Goal: Task Accomplishment & Management: Use online tool/utility

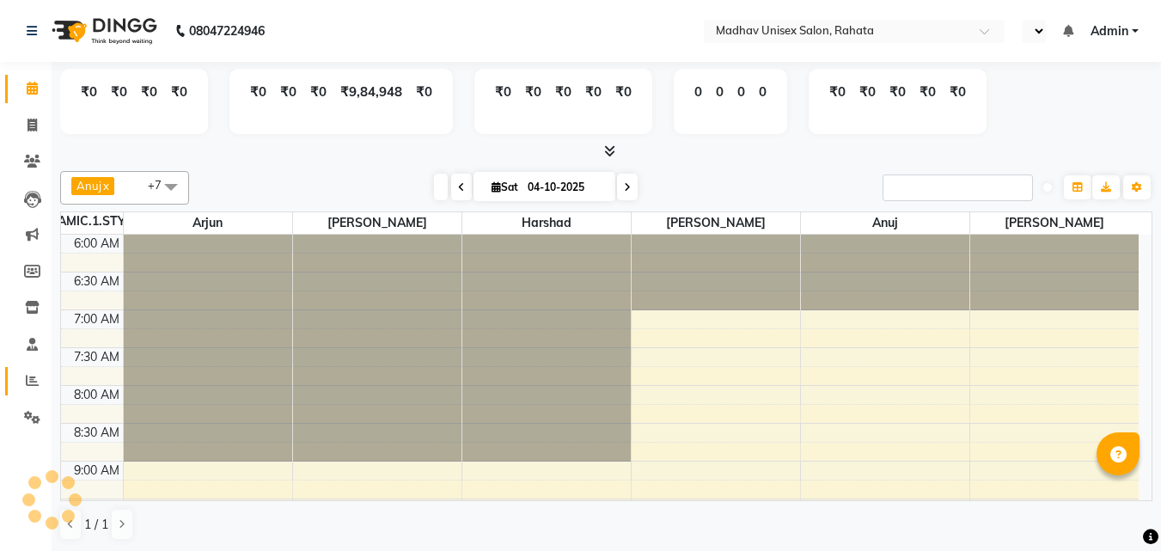
click at [39, 376] on span at bounding box center [32, 381] width 30 height 20
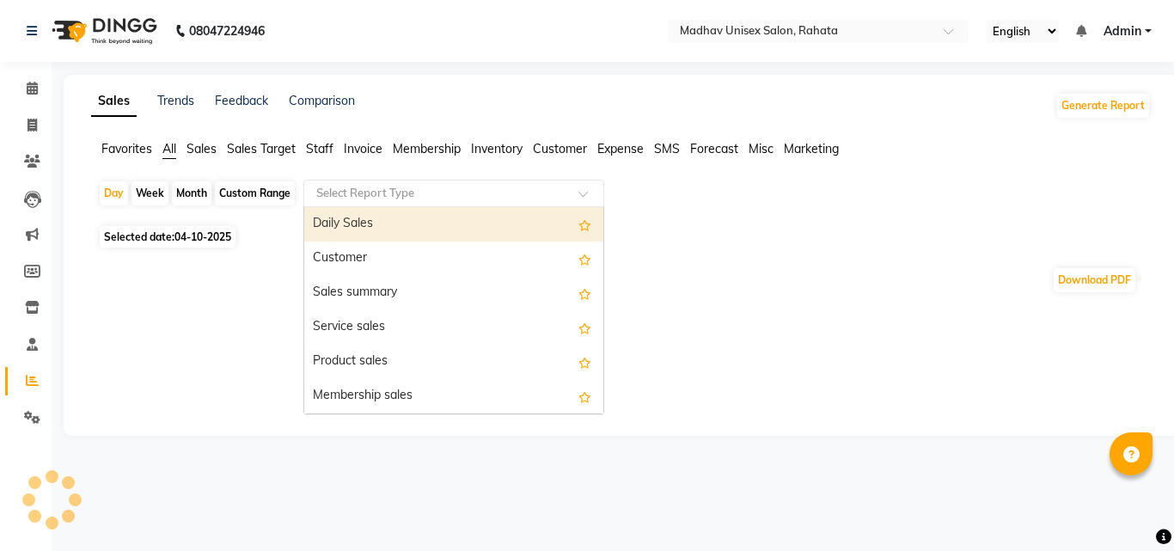
click at [441, 196] on input "text" at bounding box center [437, 193] width 248 height 17
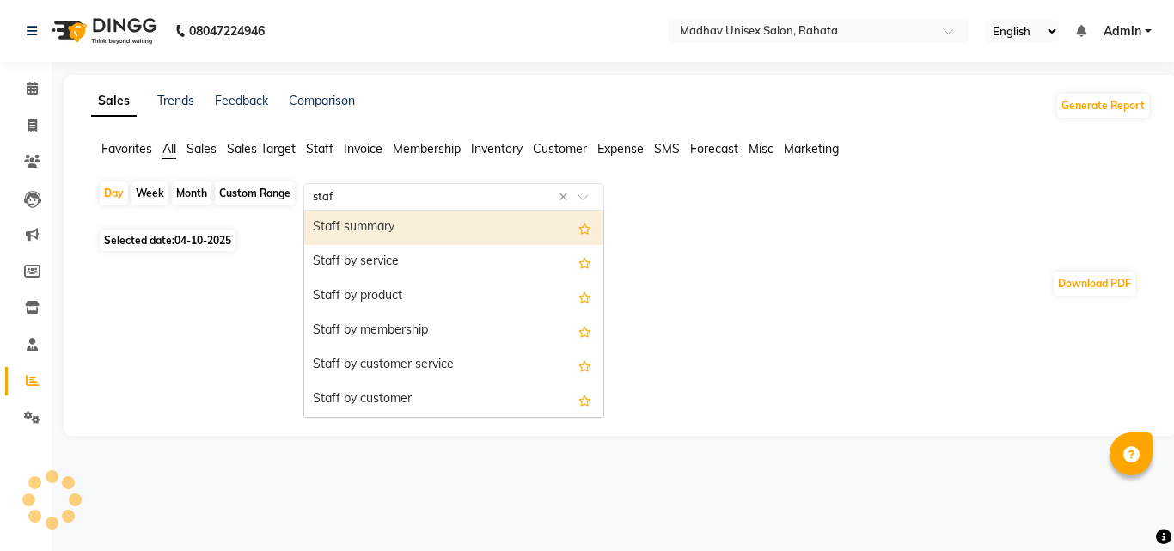
type input "staff"
click at [385, 215] on div "Staff summary" at bounding box center [453, 228] width 299 height 34
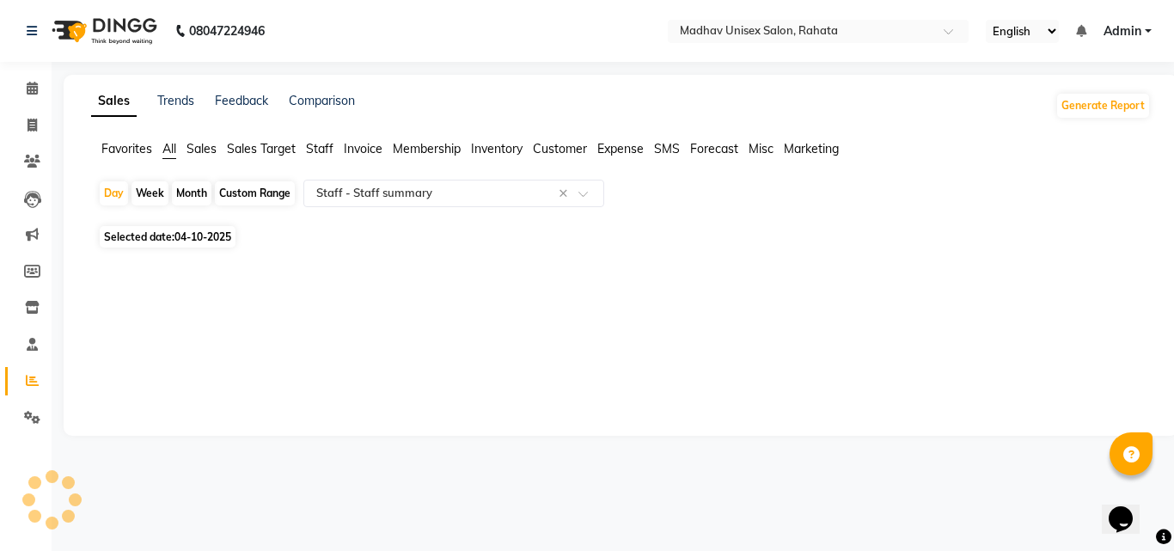
click at [254, 186] on div "Custom Range" at bounding box center [255, 193] width 80 height 24
select select "10"
select select "2025"
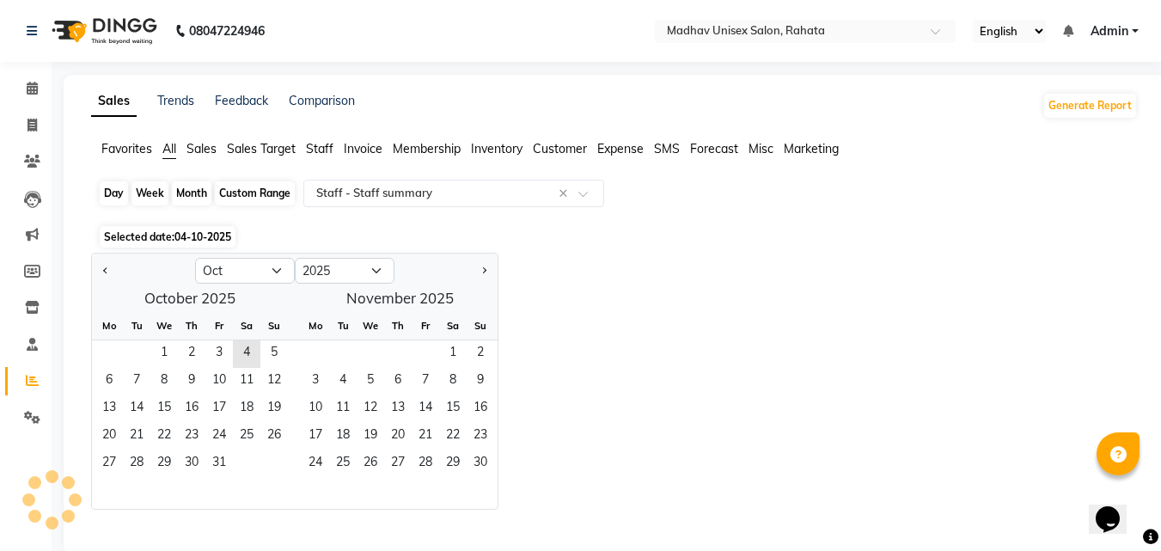
click at [247, 198] on div "Custom Range" at bounding box center [255, 193] width 80 height 24
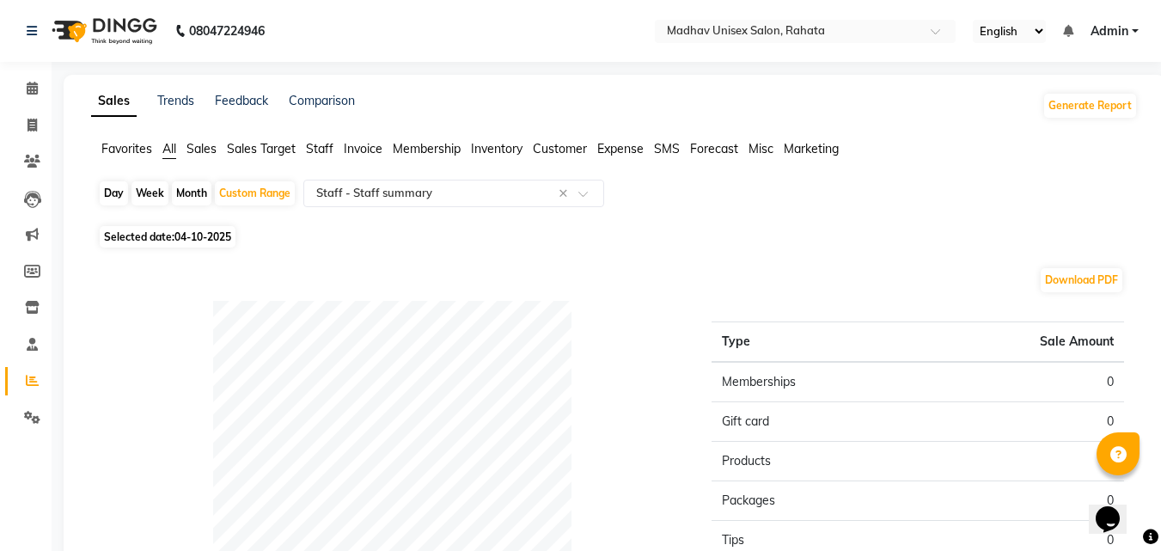
click at [204, 186] on div "Month" at bounding box center [192, 193] width 40 height 24
select select "10"
select select "2025"
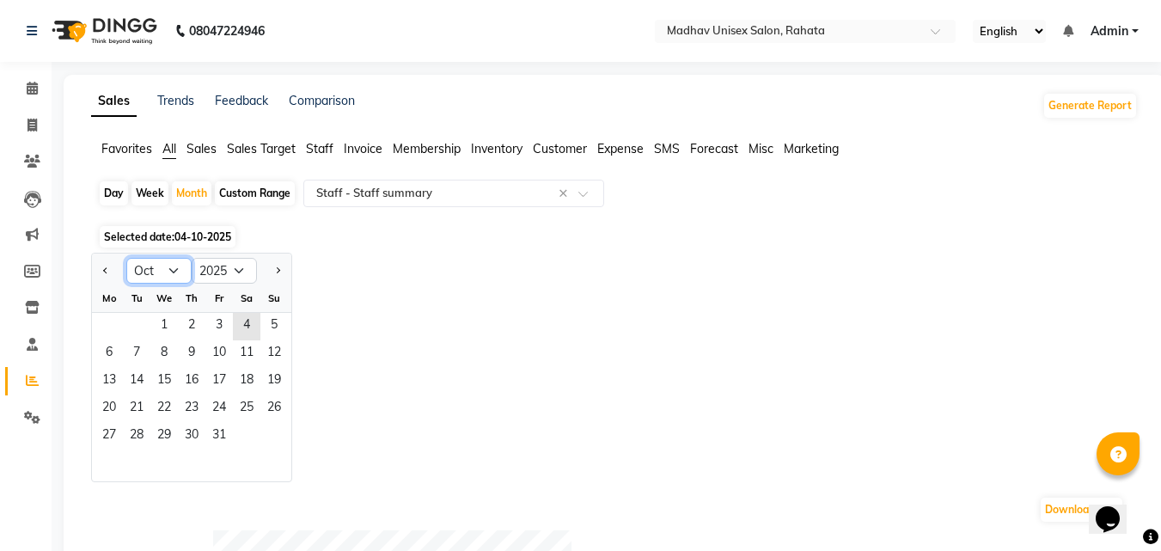
click at [182, 259] on select "Jan Feb Mar Apr May Jun [DATE] Aug Sep Oct Nov Dec" at bounding box center [158, 271] width 65 height 26
select select "9"
click at [126, 258] on select "Jan Feb Mar Apr May Jun [DATE] Aug Sep Oct Nov Dec" at bounding box center [158, 271] width 65 height 26
click at [110, 321] on span "1" at bounding box center [109, 327] width 28 height 28
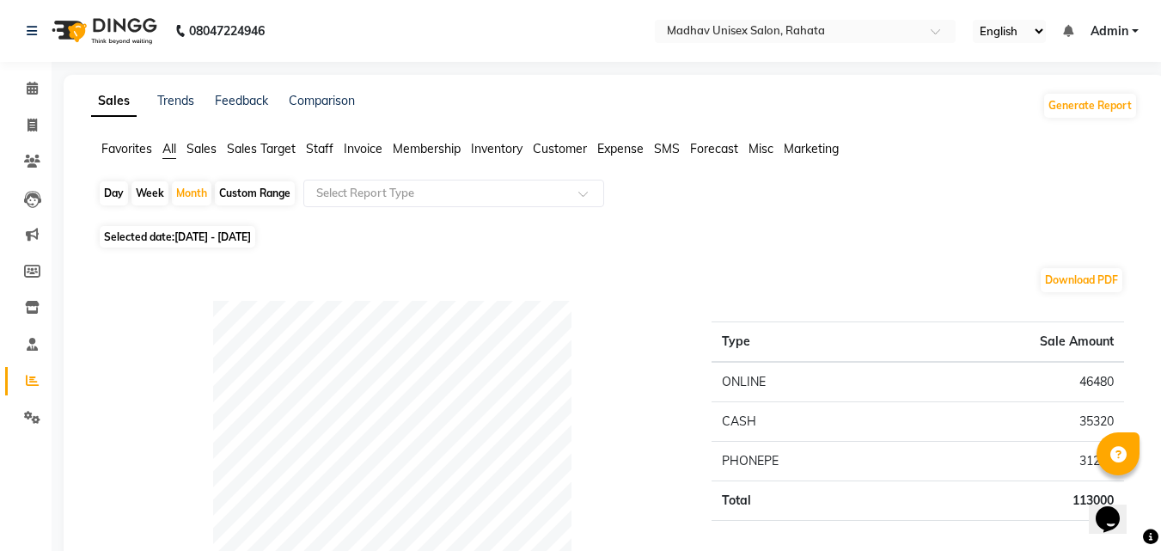
click at [138, 429] on div "Payment mode" at bounding box center [392, 505] width 614 height 409
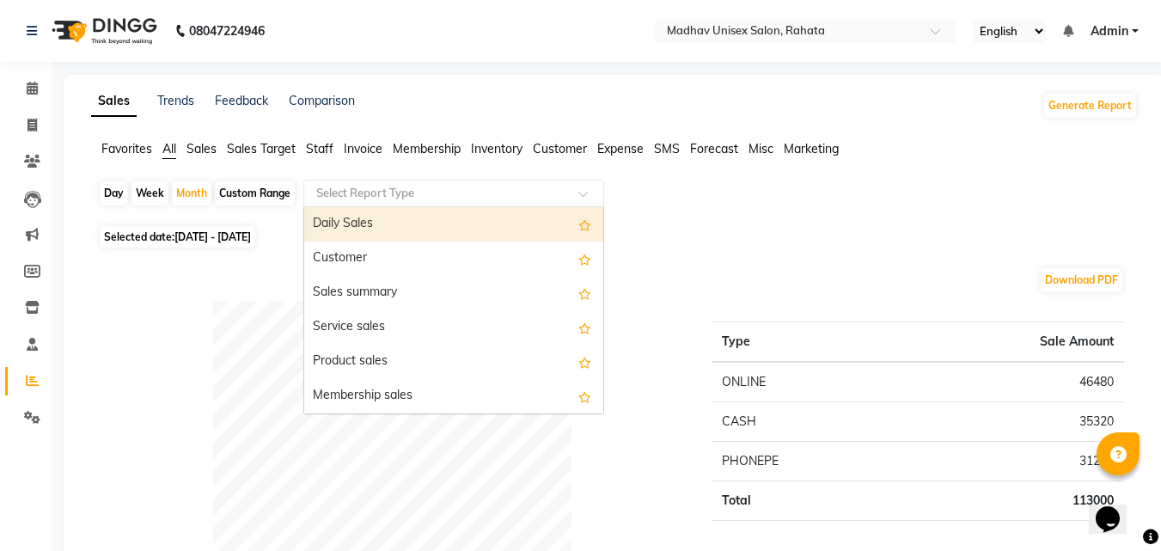
click at [319, 191] on input "text" at bounding box center [437, 193] width 248 height 17
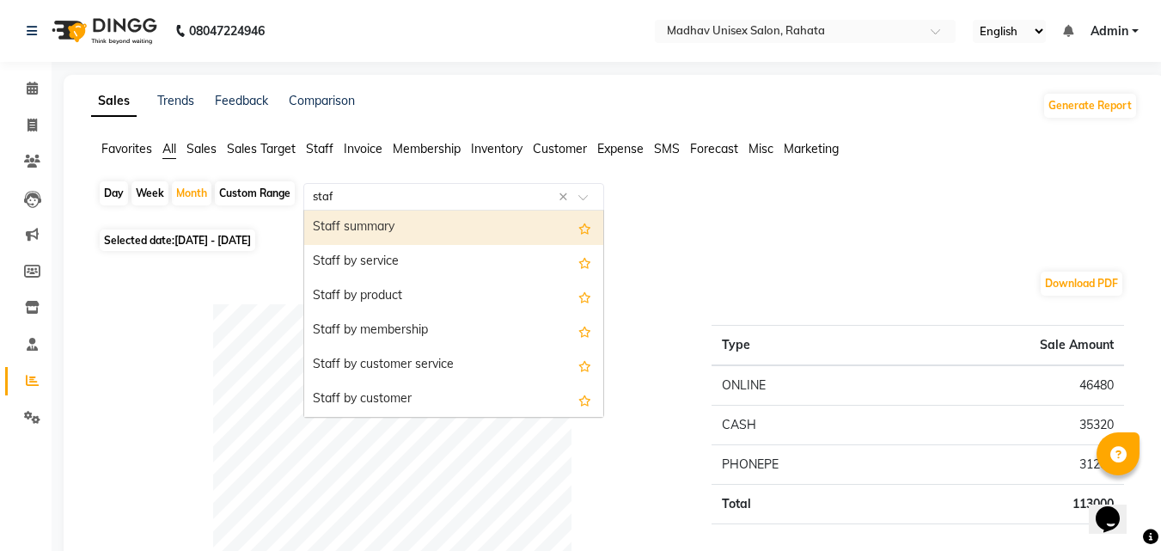
type input "staff"
click at [348, 217] on div "Staff summary" at bounding box center [453, 228] width 299 height 34
select select "full_report"
select select "csv"
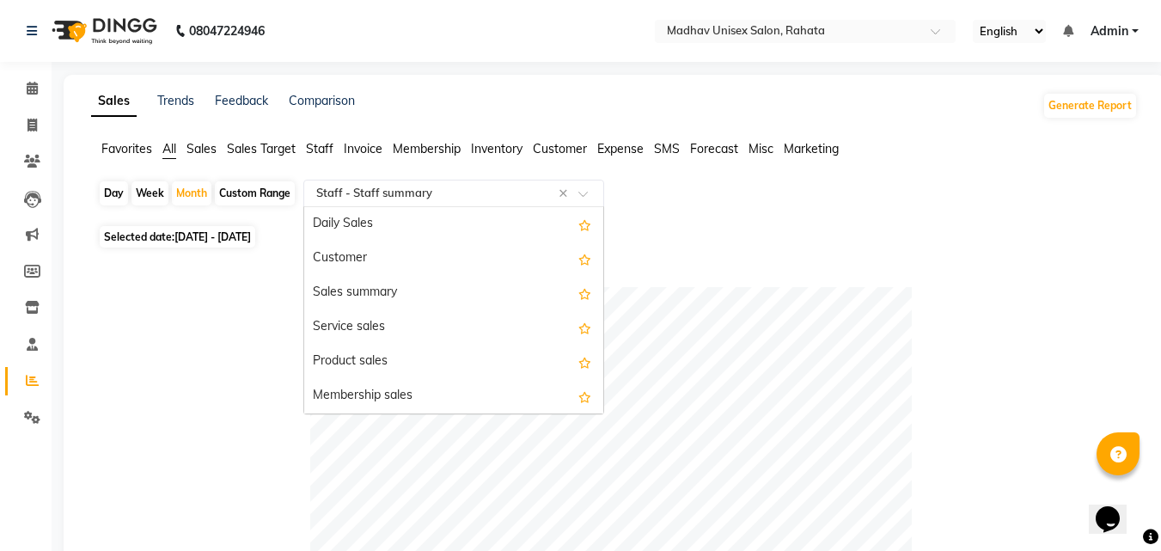
scroll to position [619, 0]
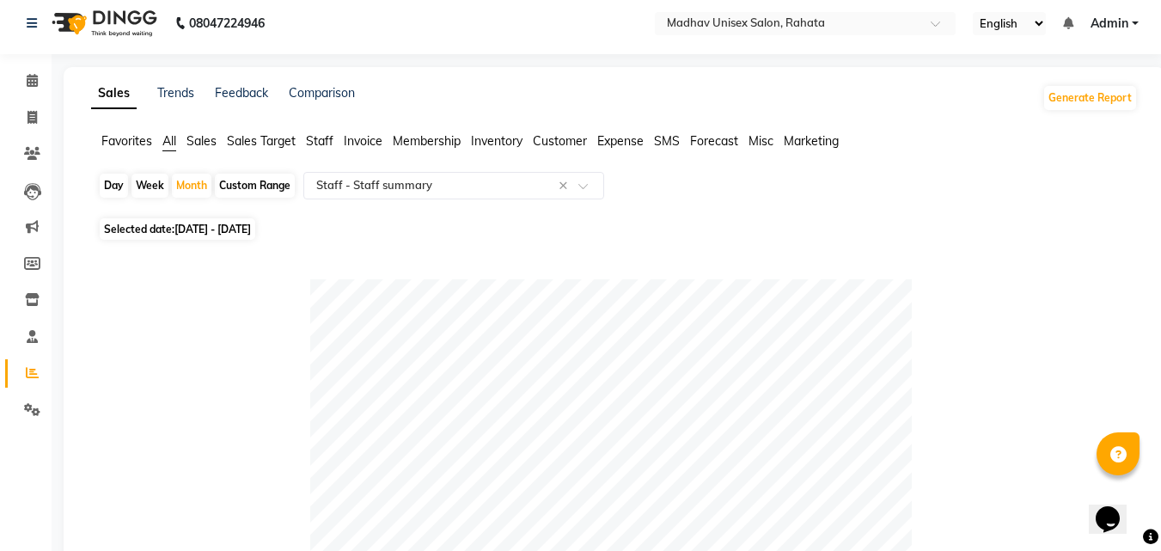
scroll to position [0, 0]
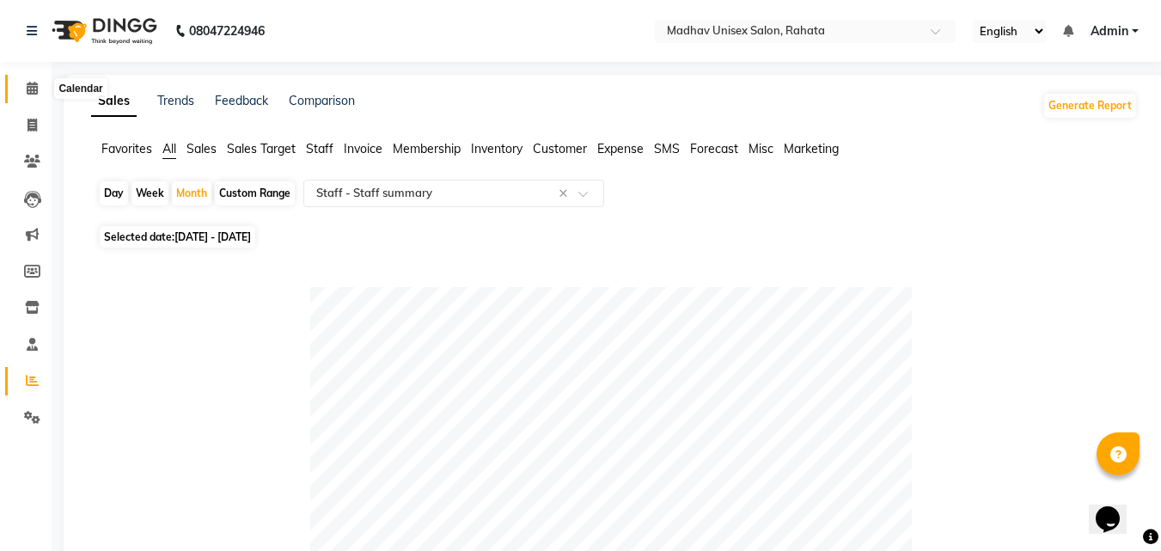
click at [21, 82] on span at bounding box center [32, 89] width 30 height 20
